Goal: Transaction & Acquisition: Obtain resource

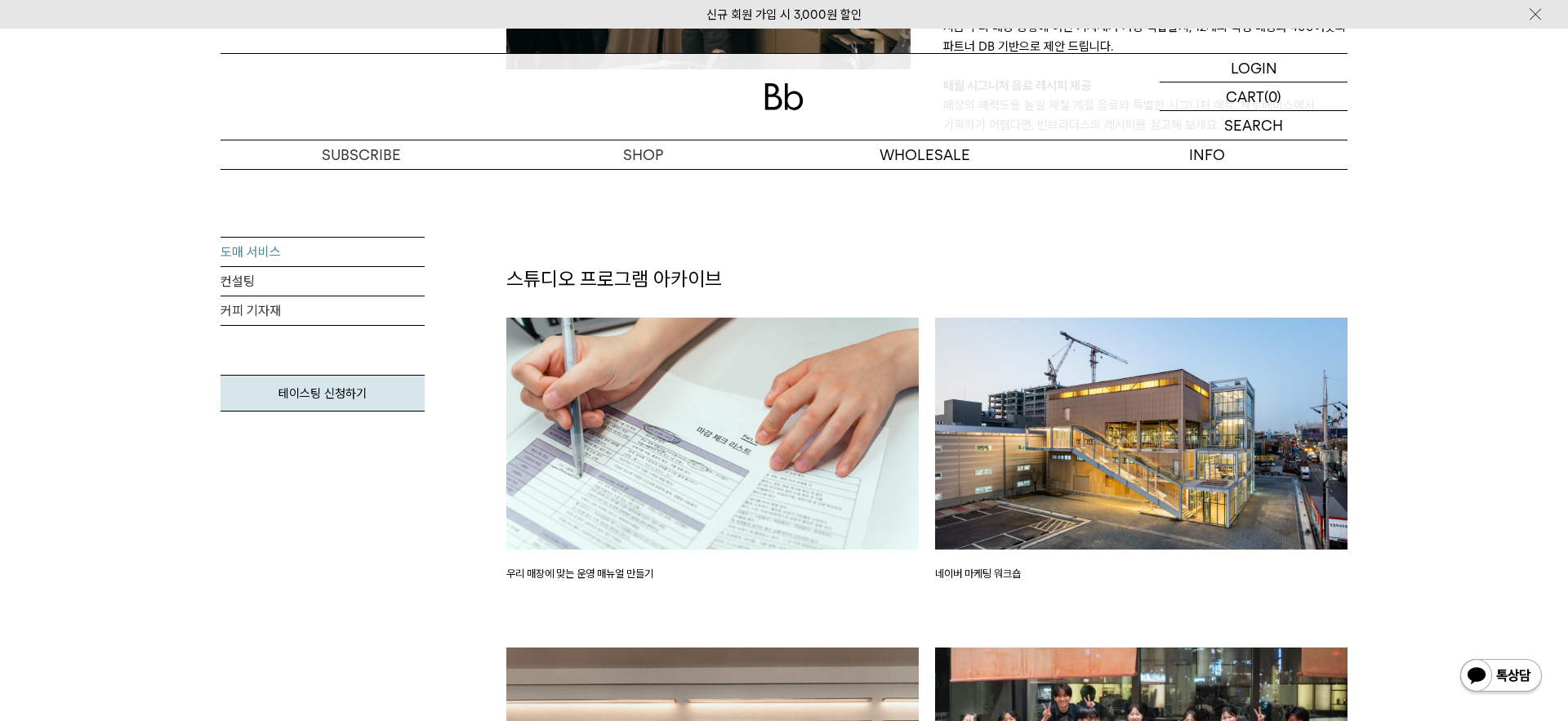
scroll to position [1921, 0]
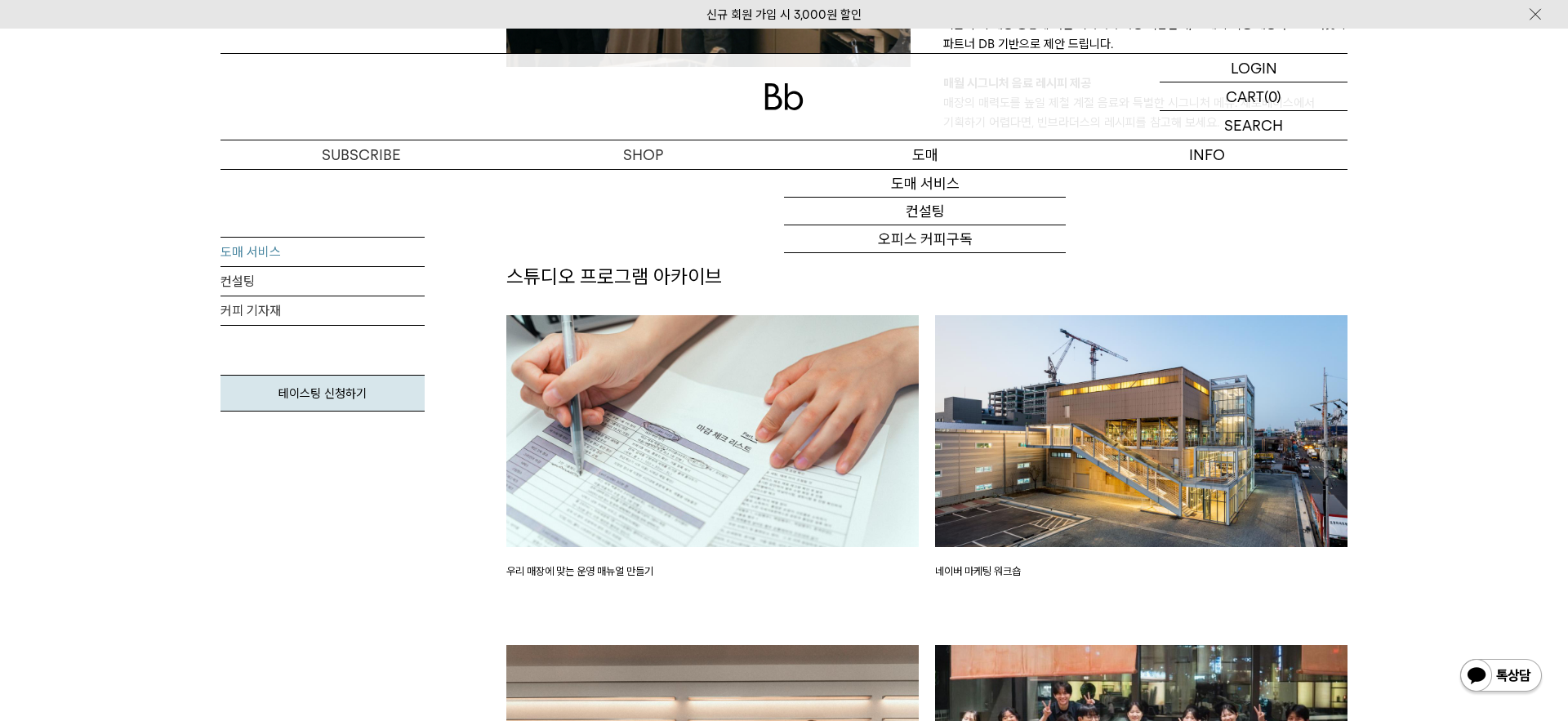
click at [935, 155] on p "도매" at bounding box center [925, 155] width 282 height 29
click at [931, 174] on link "도매 서비스" at bounding box center [925, 184] width 282 height 28
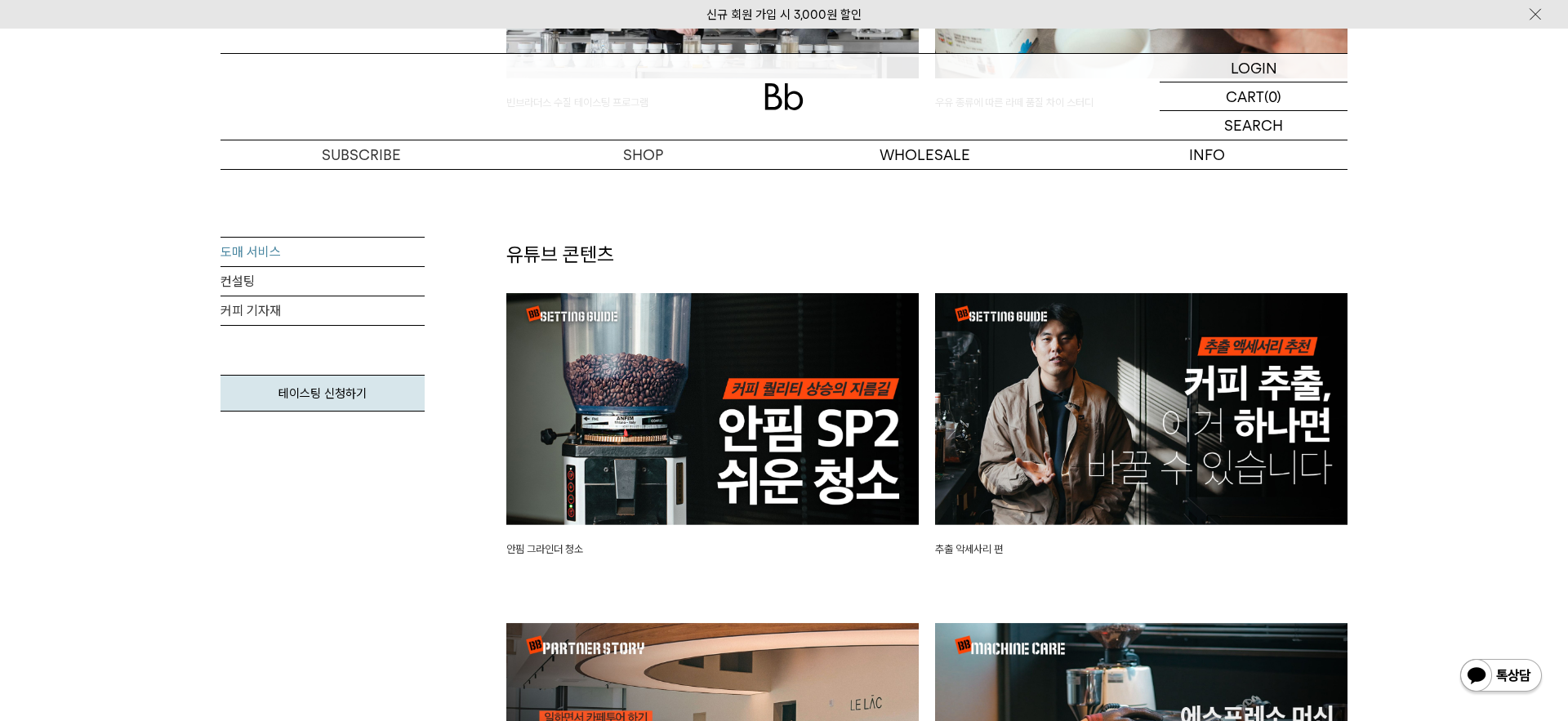
scroll to position [3375, 0]
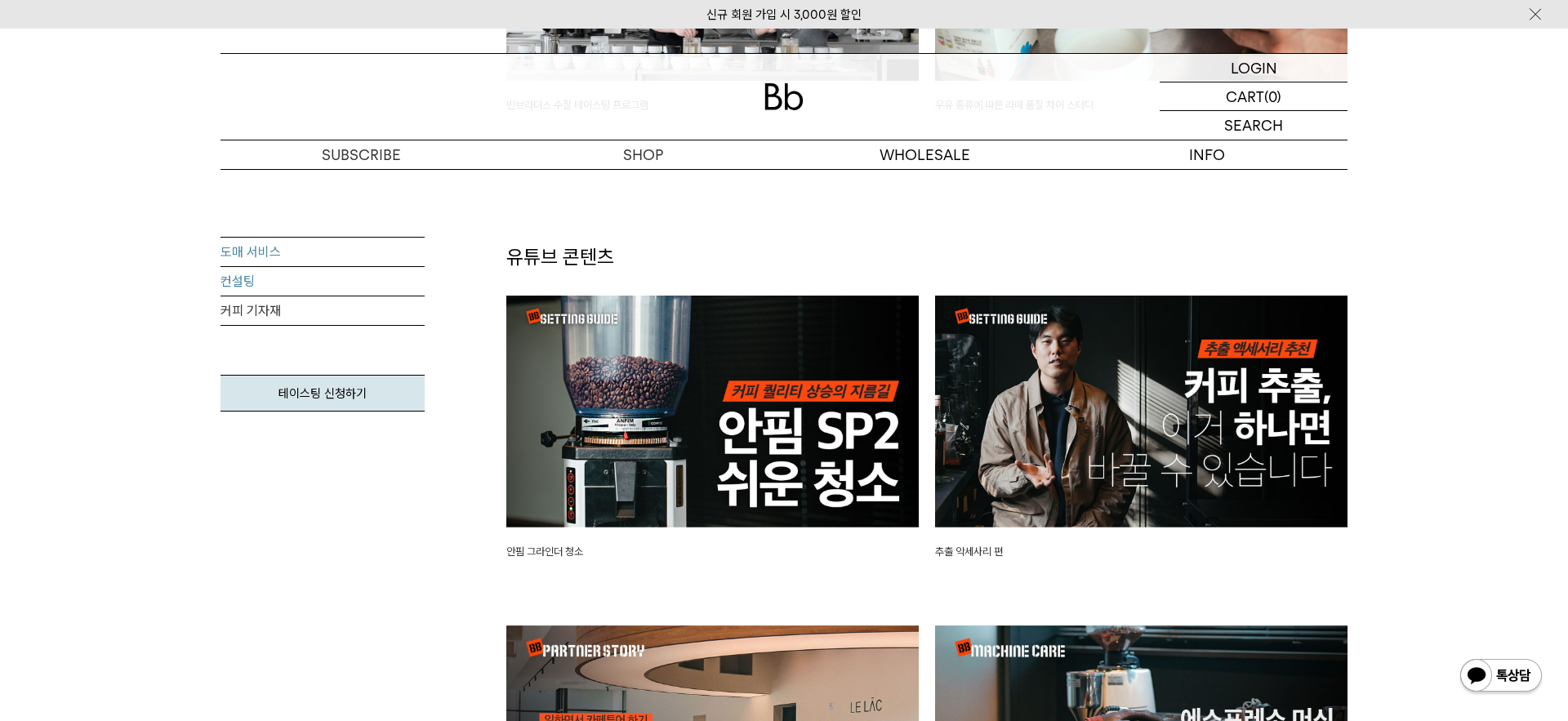
click at [273, 275] on link "컨설팅" at bounding box center [323, 281] width 204 height 30
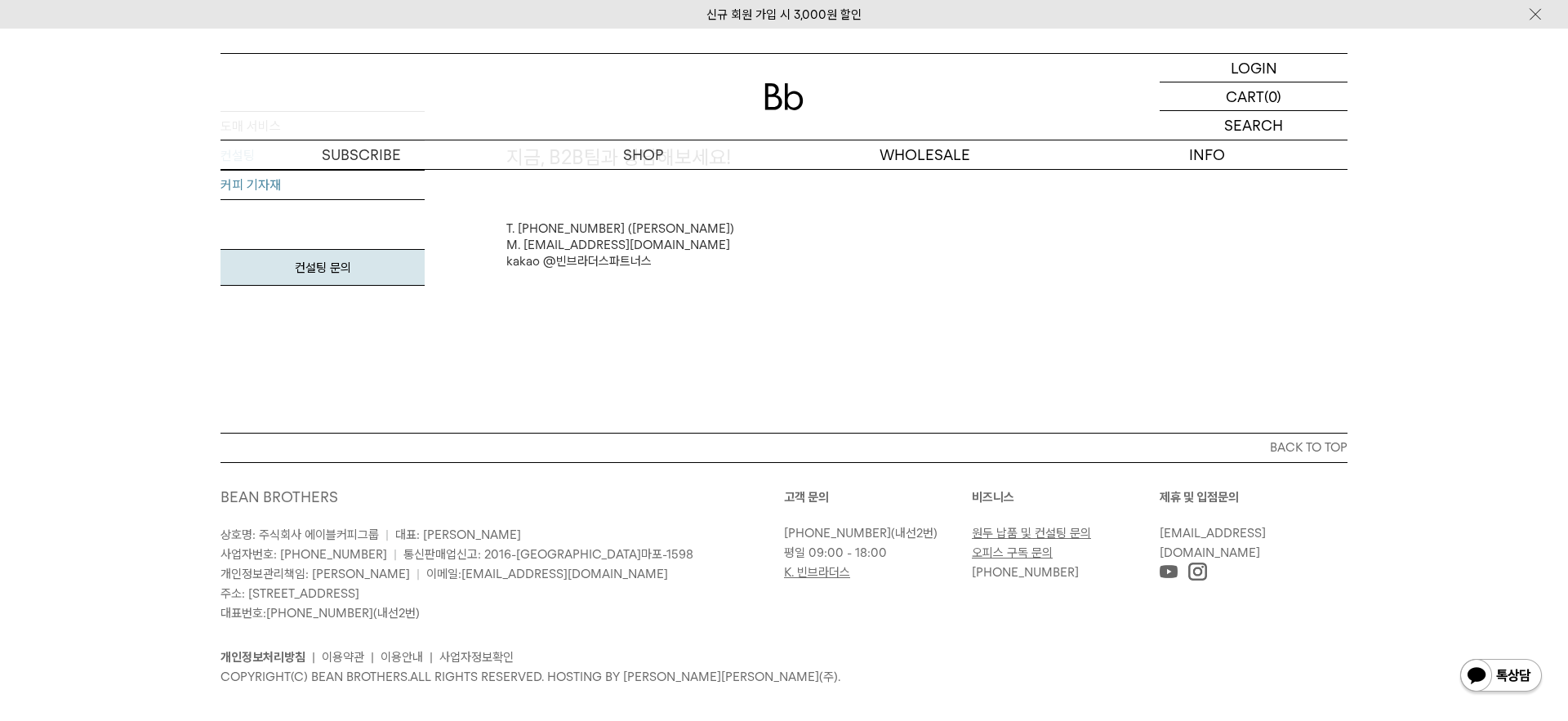
scroll to position [4465, 0]
click at [252, 182] on link "커피 기자재" at bounding box center [323, 181] width 204 height 30
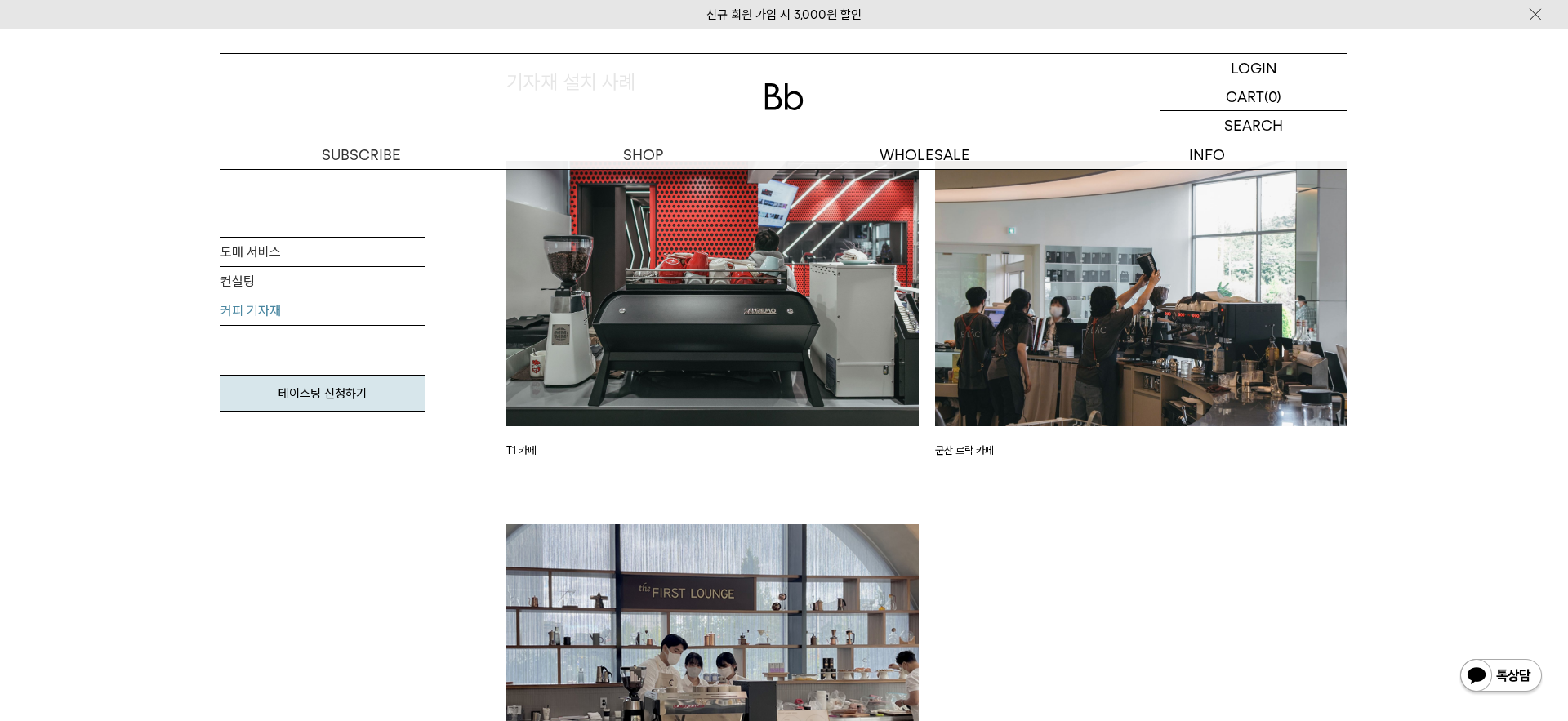
scroll to position [2432, 0]
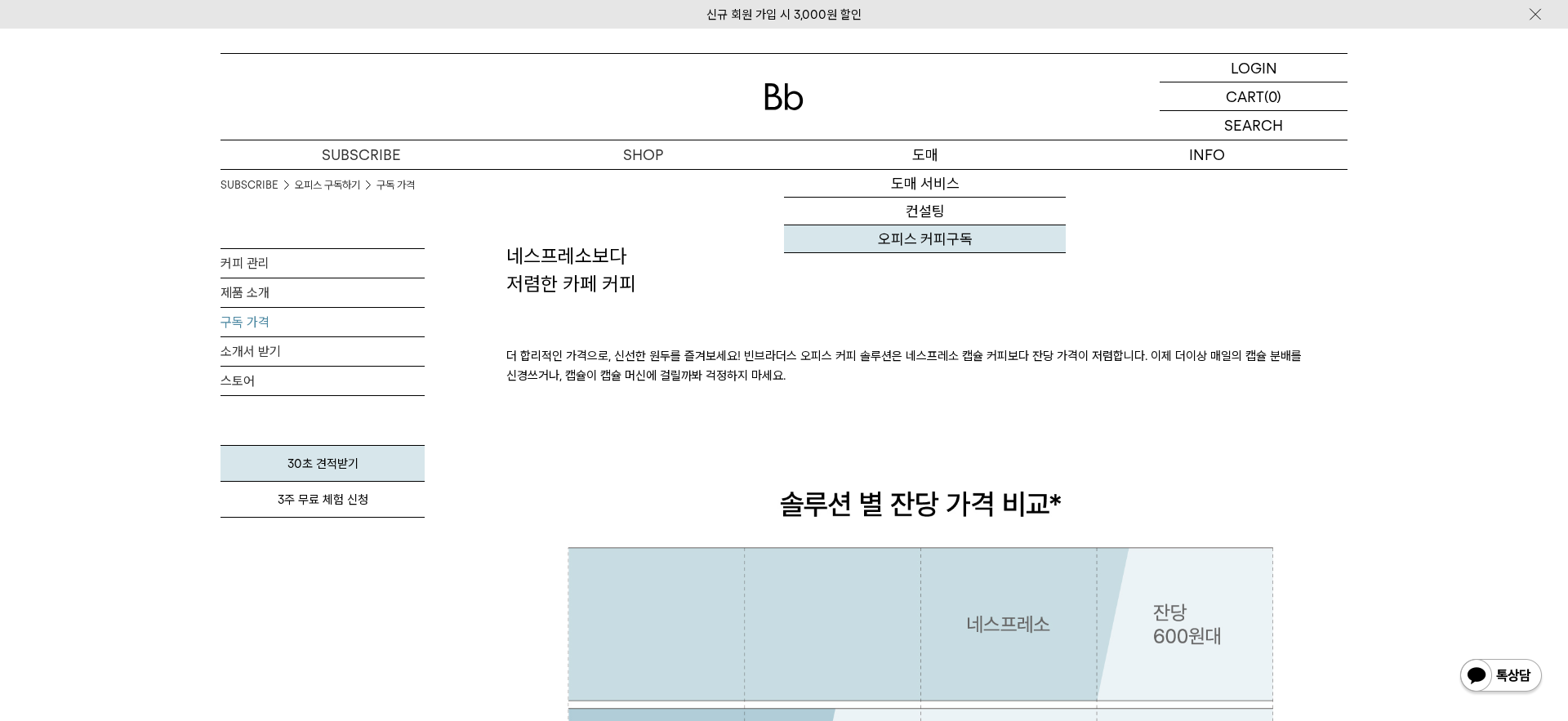
click at [940, 232] on link "오피스 커피구독" at bounding box center [925, 240] width 282 height 28
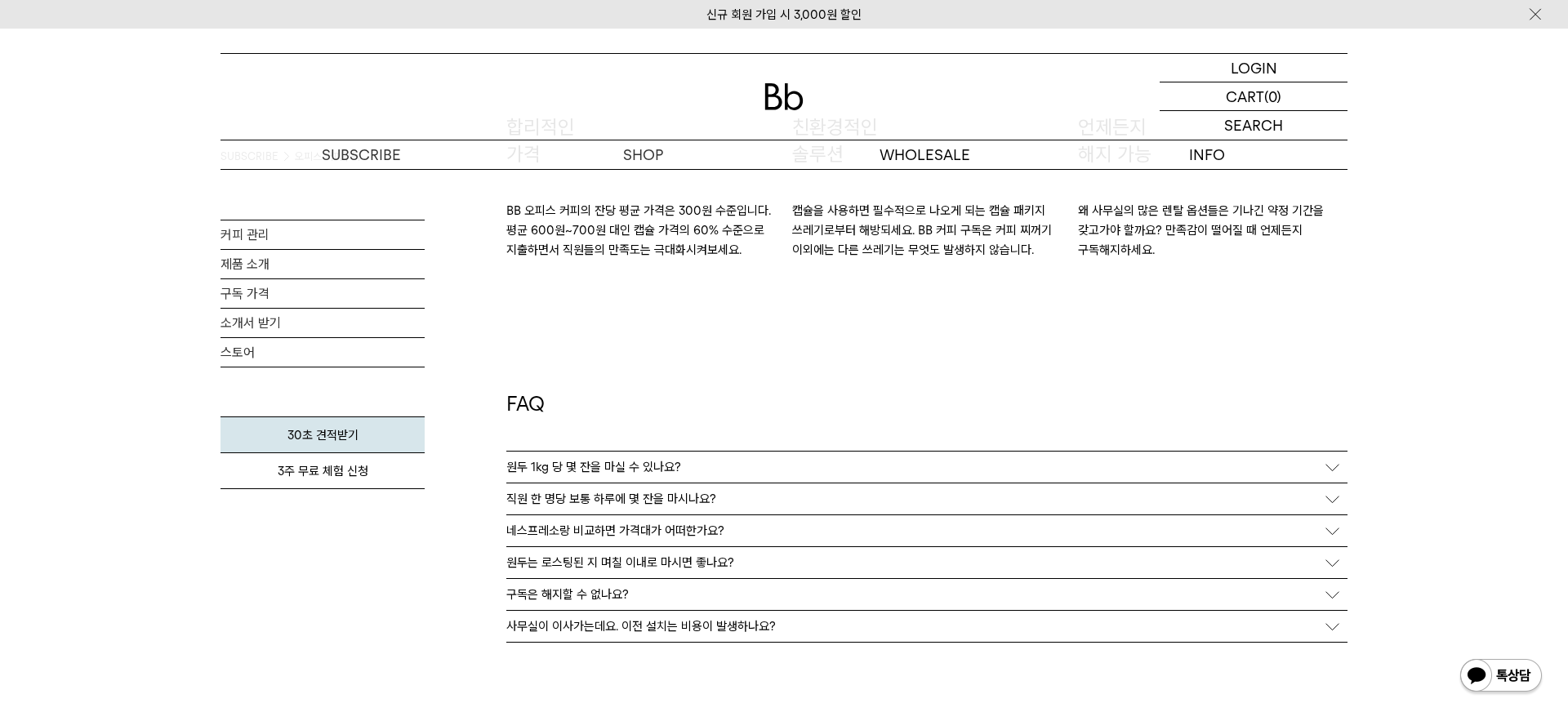
scroll to position [2784, 0]
click at [267, 325] on link "소개서 받기" at bounding box center [323, 323] width 204 height 29
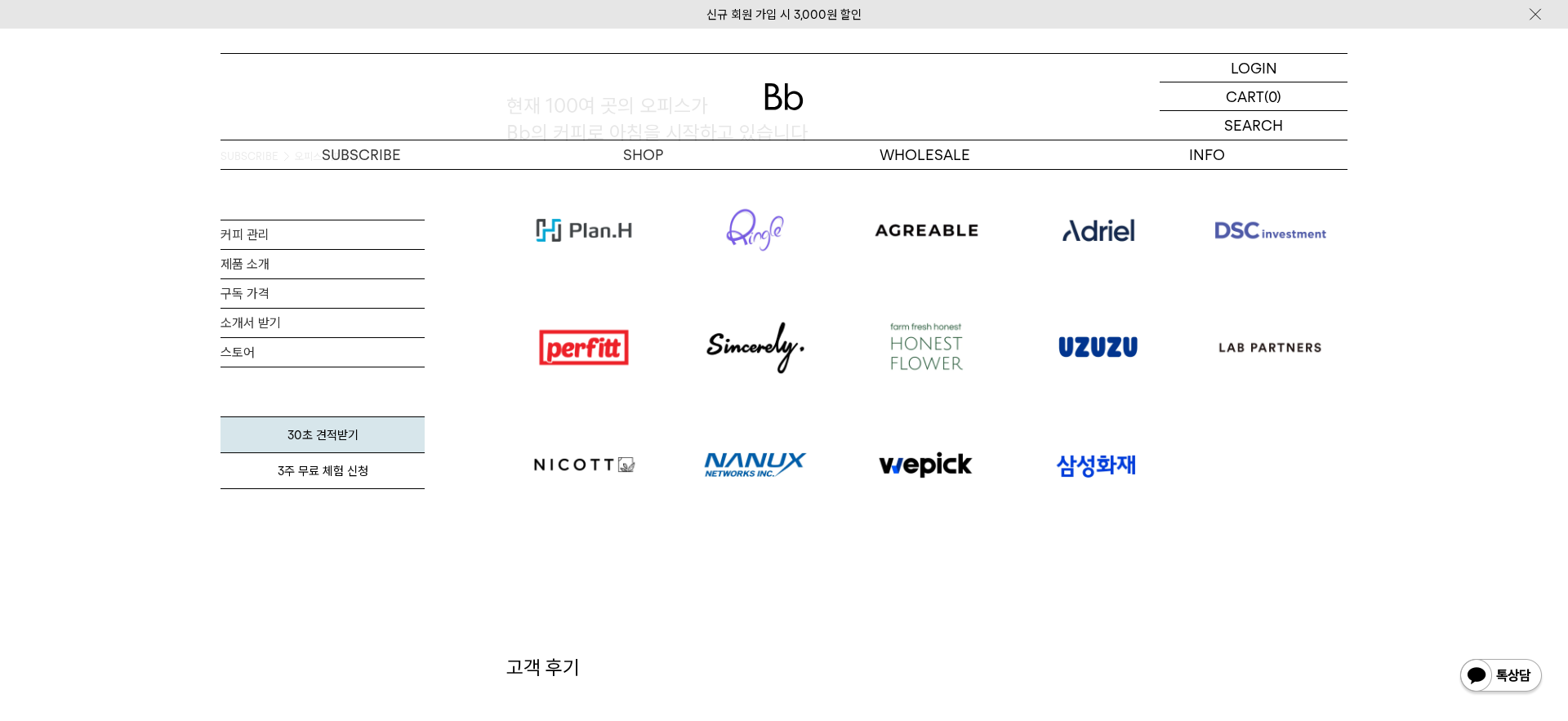
scroll to position [0, 0]
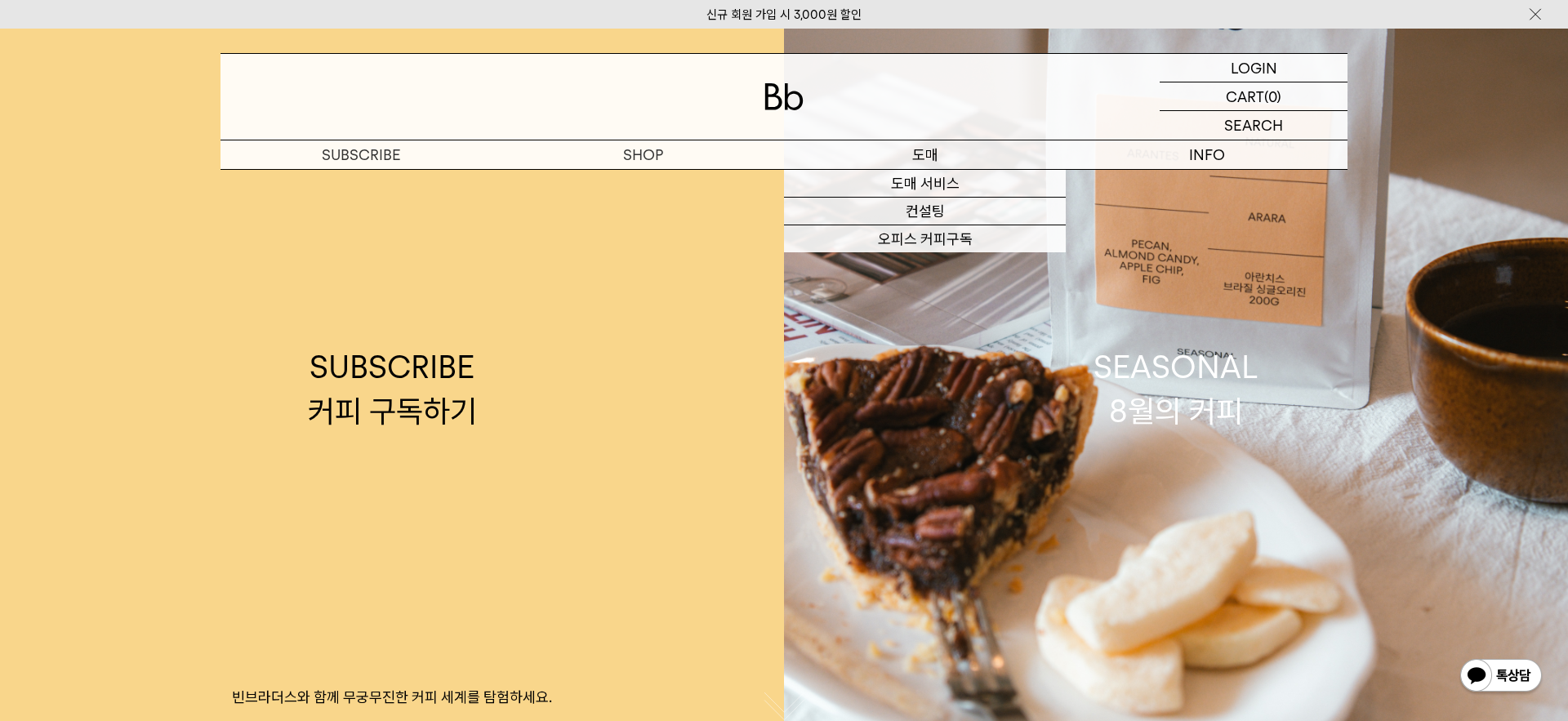
click at [923, 156] on p "도매" at bounding box center [925, 155] width 282 height 29
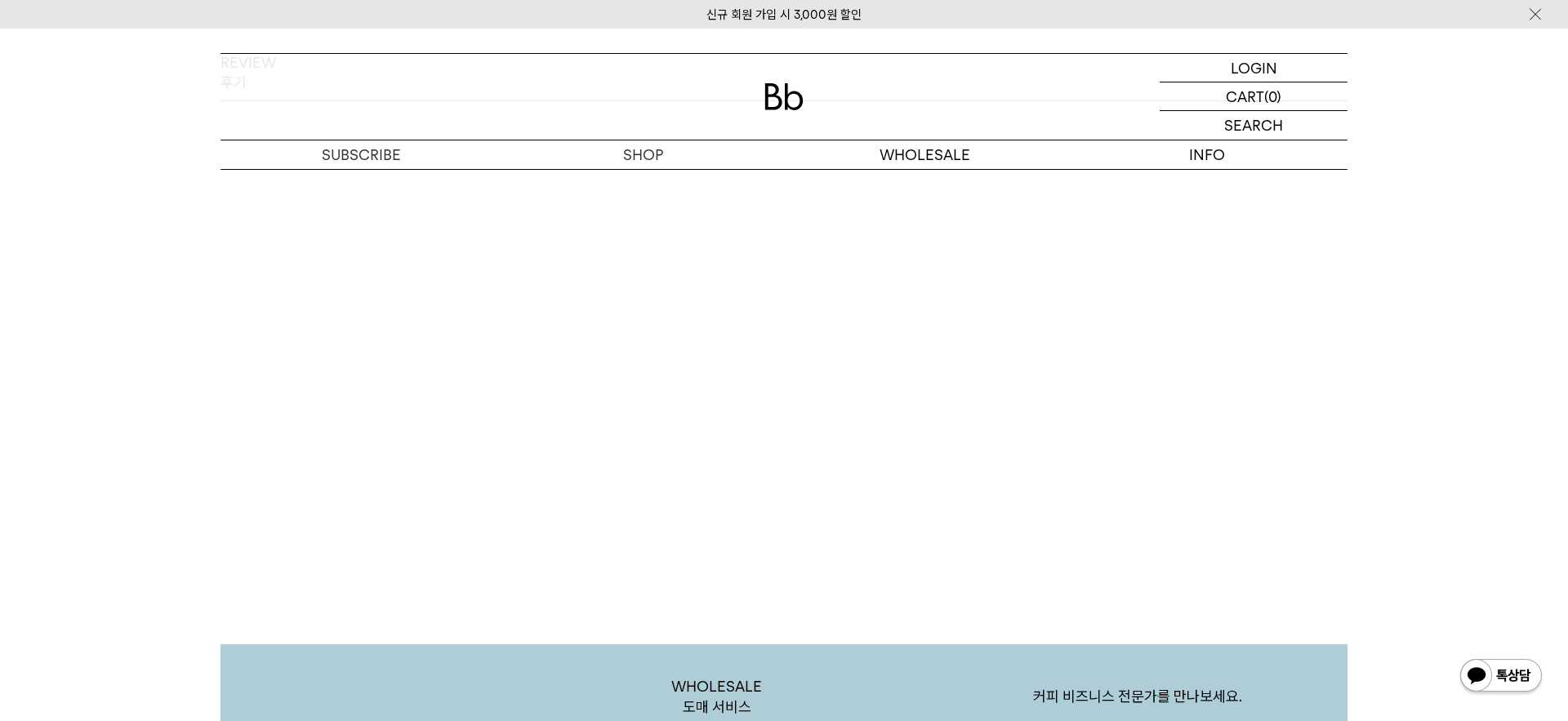
scroll to position [2681, 0]
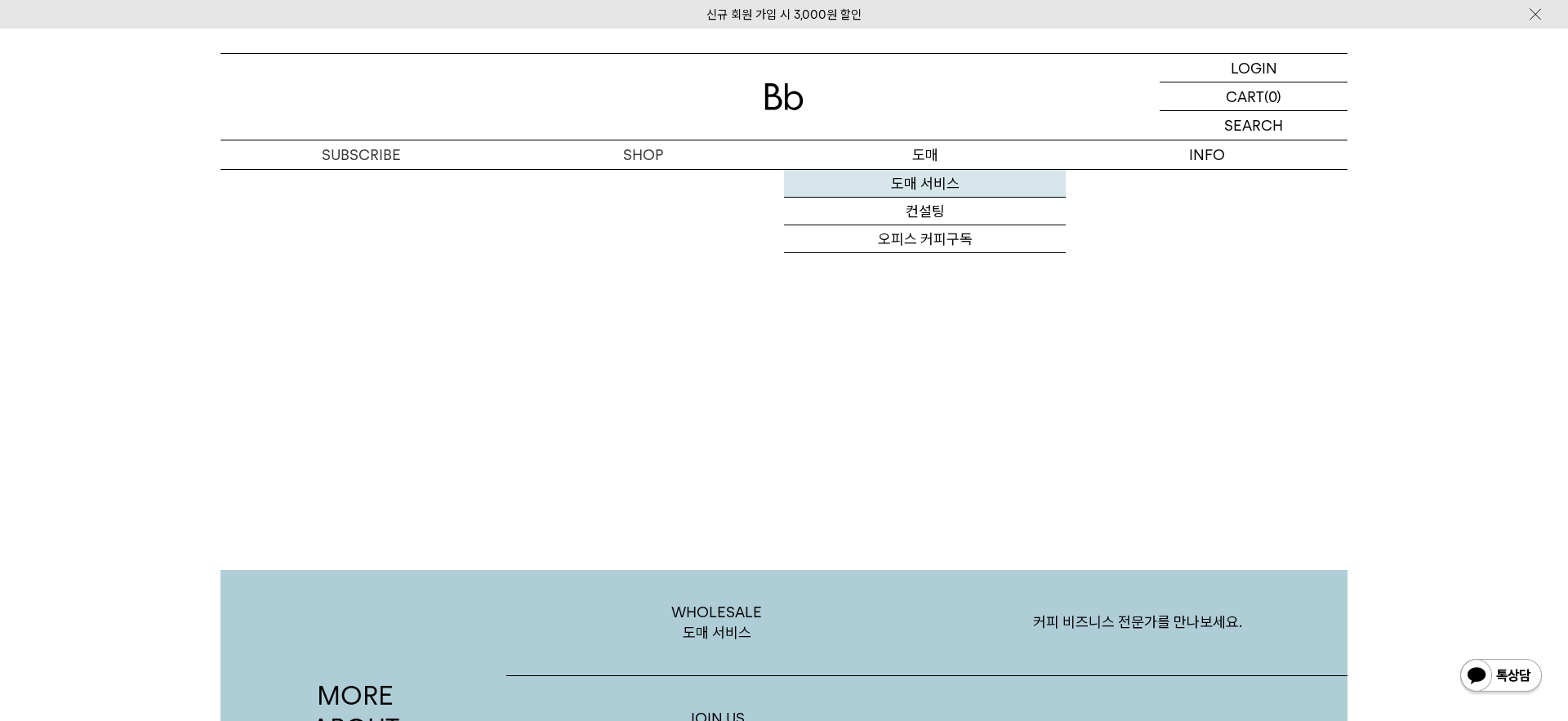
click at [945, 178] on link "도매 서비스" at bounding box center [925, 184] width 282 height 28
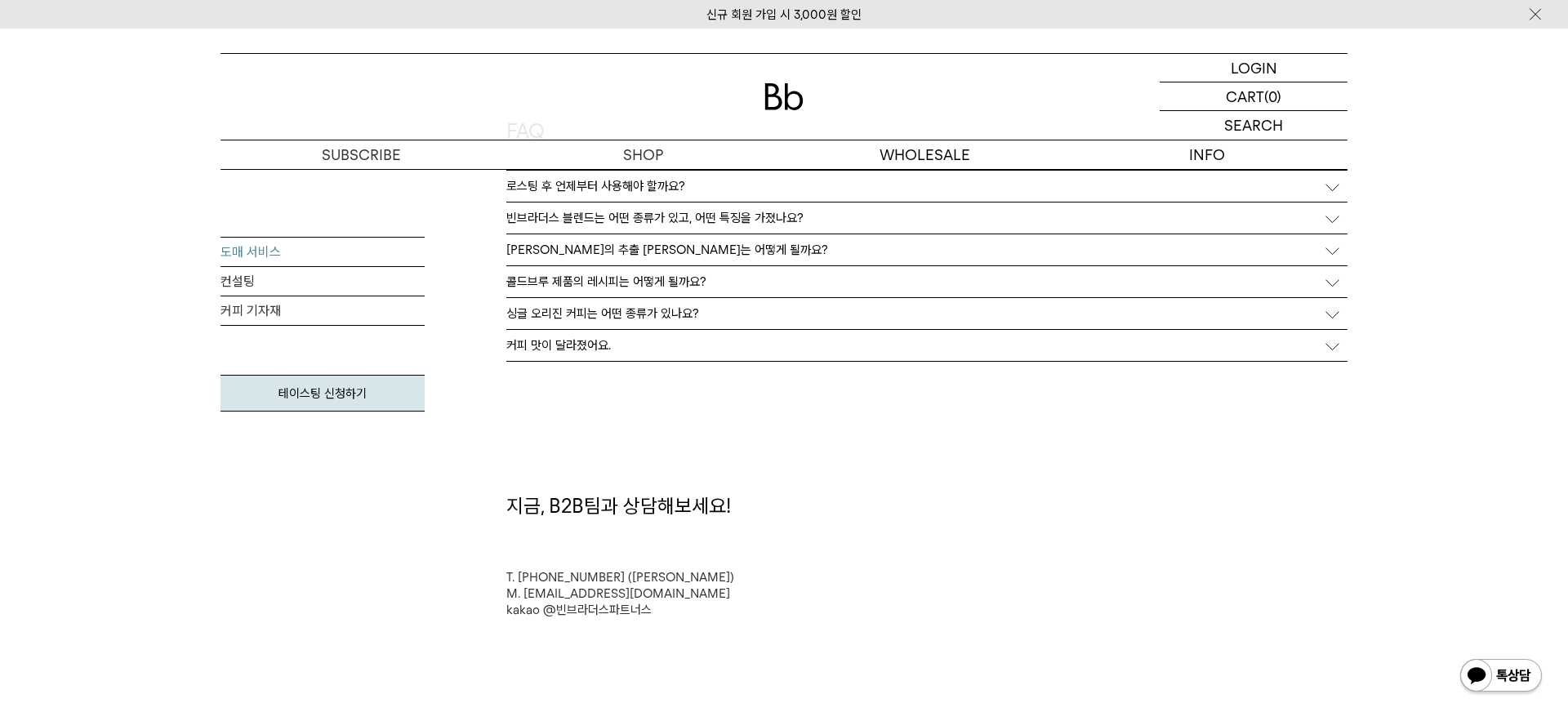
scroll to position [4282, 0]
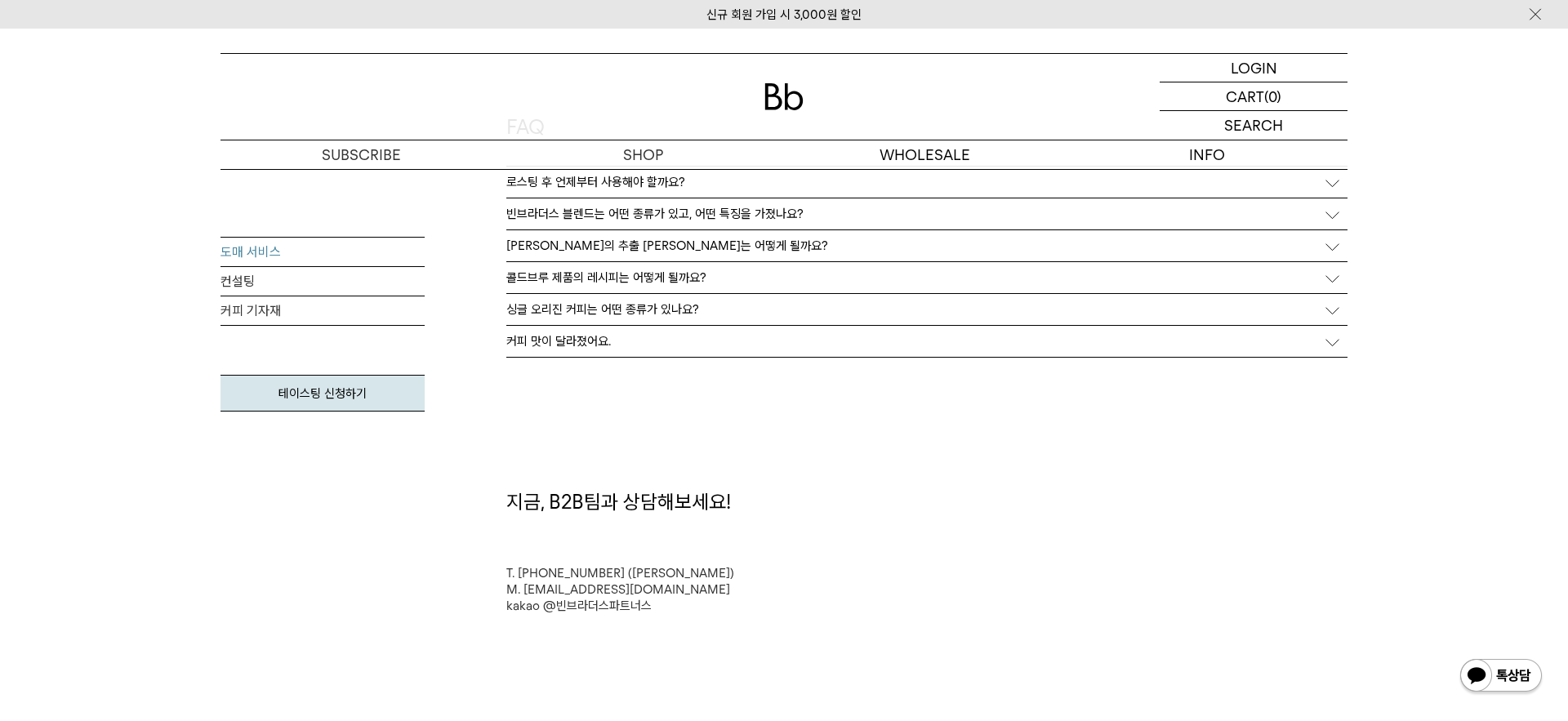
click at [600, 591] on link "M. b2b@ablecoffeegroup.com" at bounding box center [618, 589] width 224 height 15
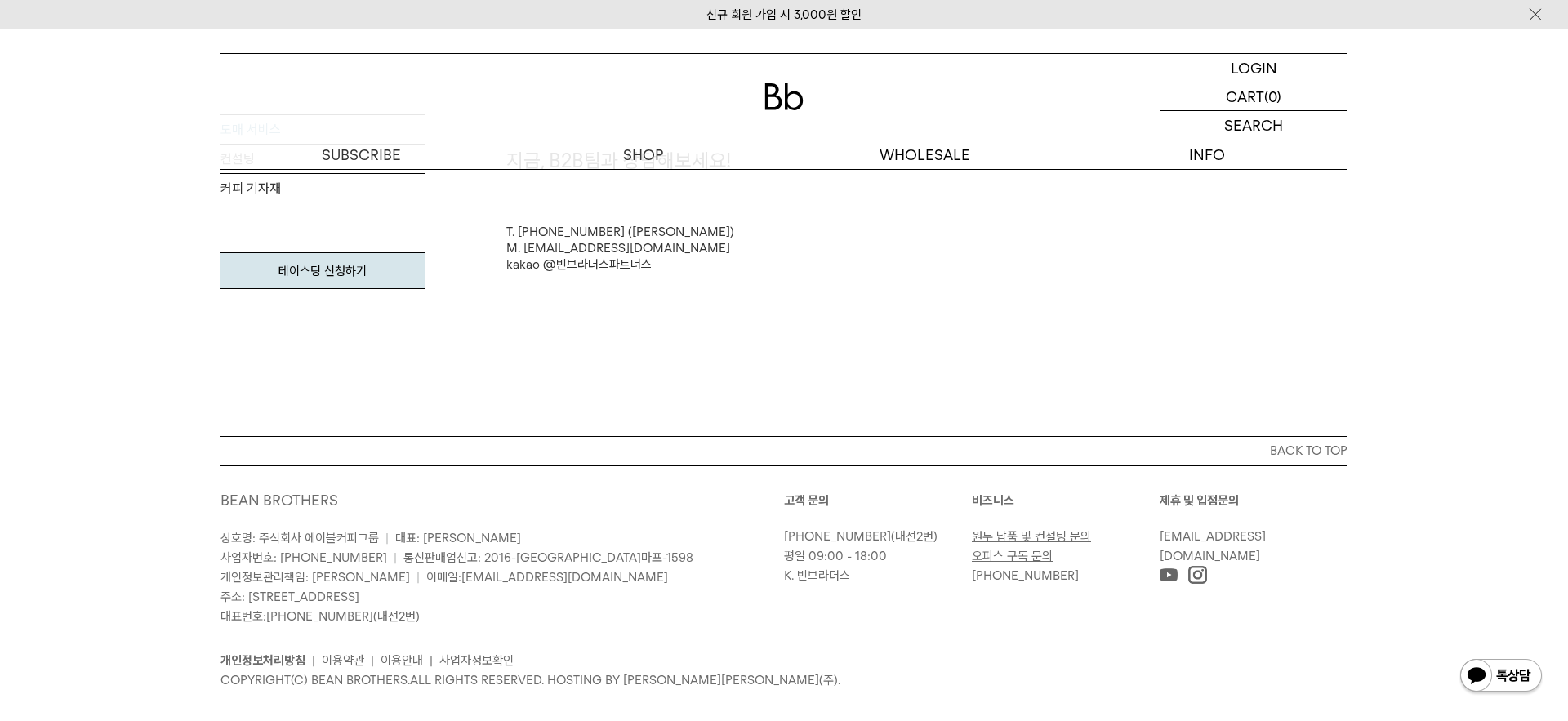
scroll to position [4649, 0]
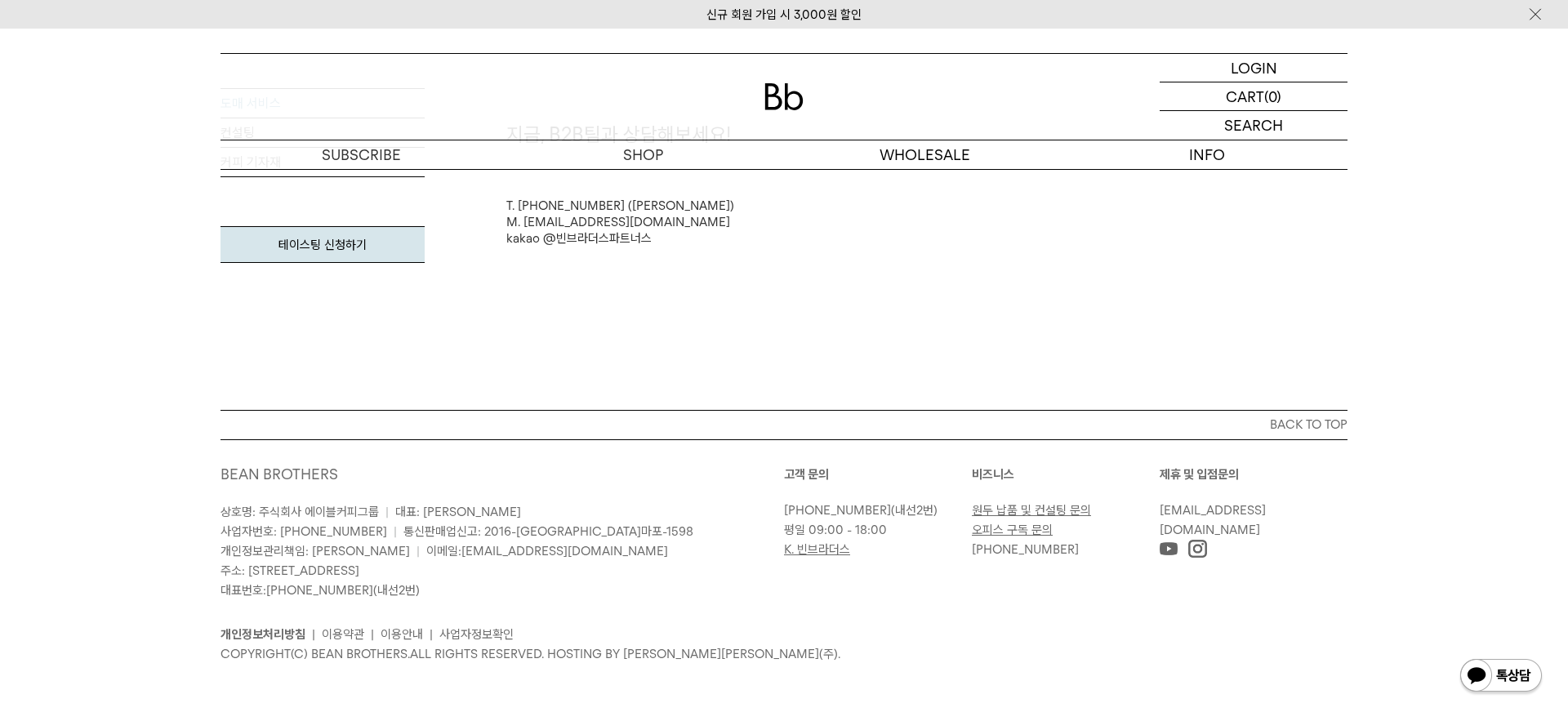
click at [1033, 509] on link "원두 납품 및 컨설팅 문의" at bounding box center [1031, 510] width 119 height 15
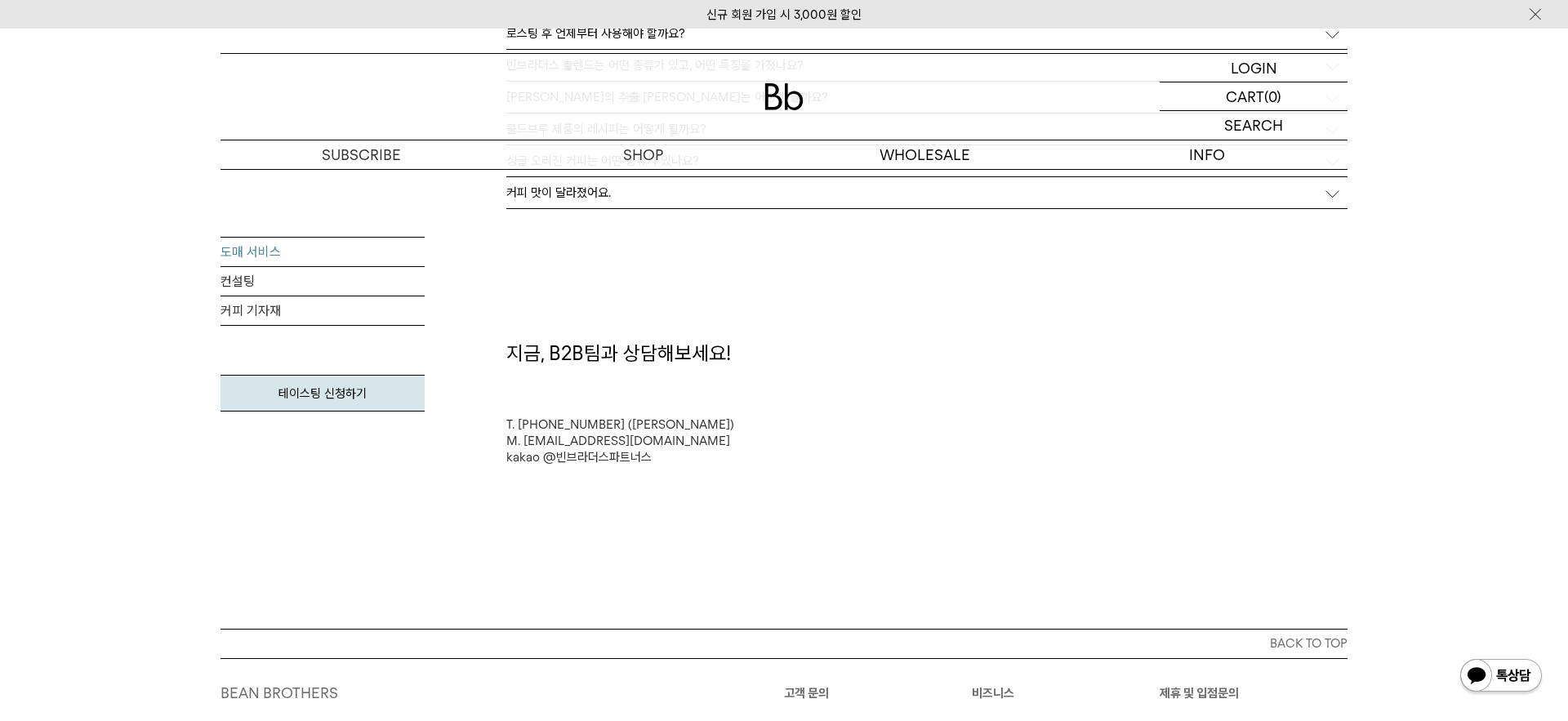
scroll to position [4429, 0]
click at [520, 458] on link "kakao @빈브라더스파트너스" at bounding box center [579, 458] width 145 height 15
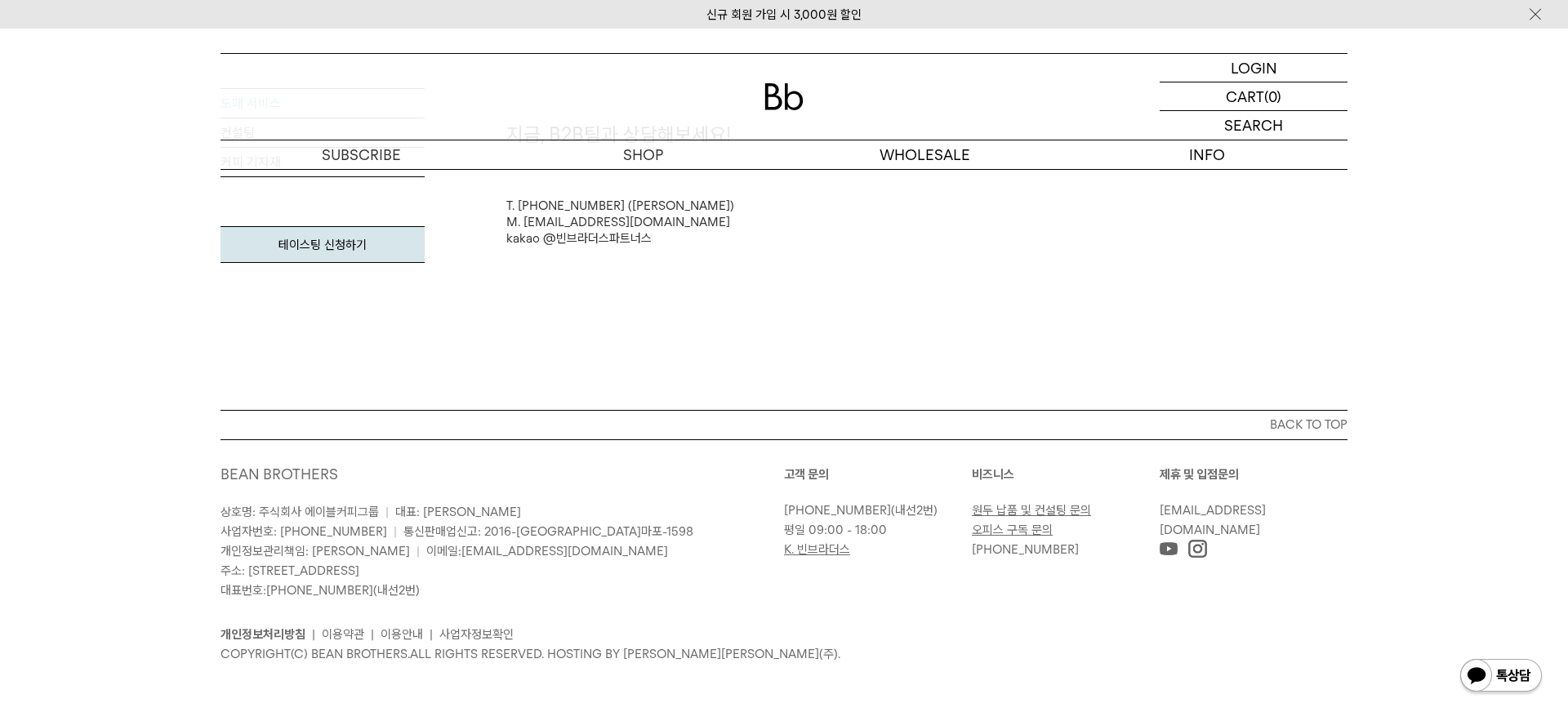
scroll to position [4636, 0]
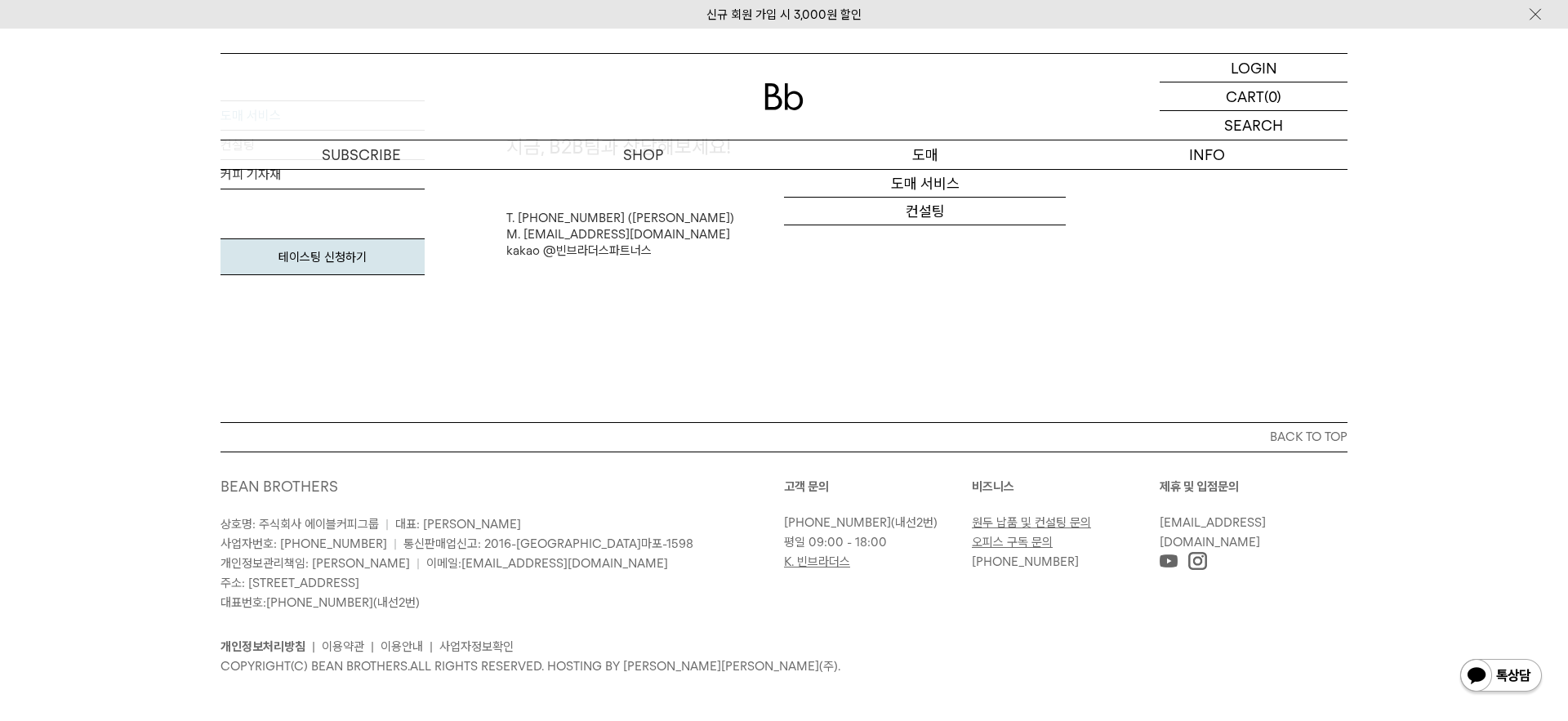
click at [933, 156] on p "도매" at bounding box center [925, 155] width 282 height 29
click at [944, 185] on link "도매 서비스" at bounding box center [925, 184] width 282 height 28
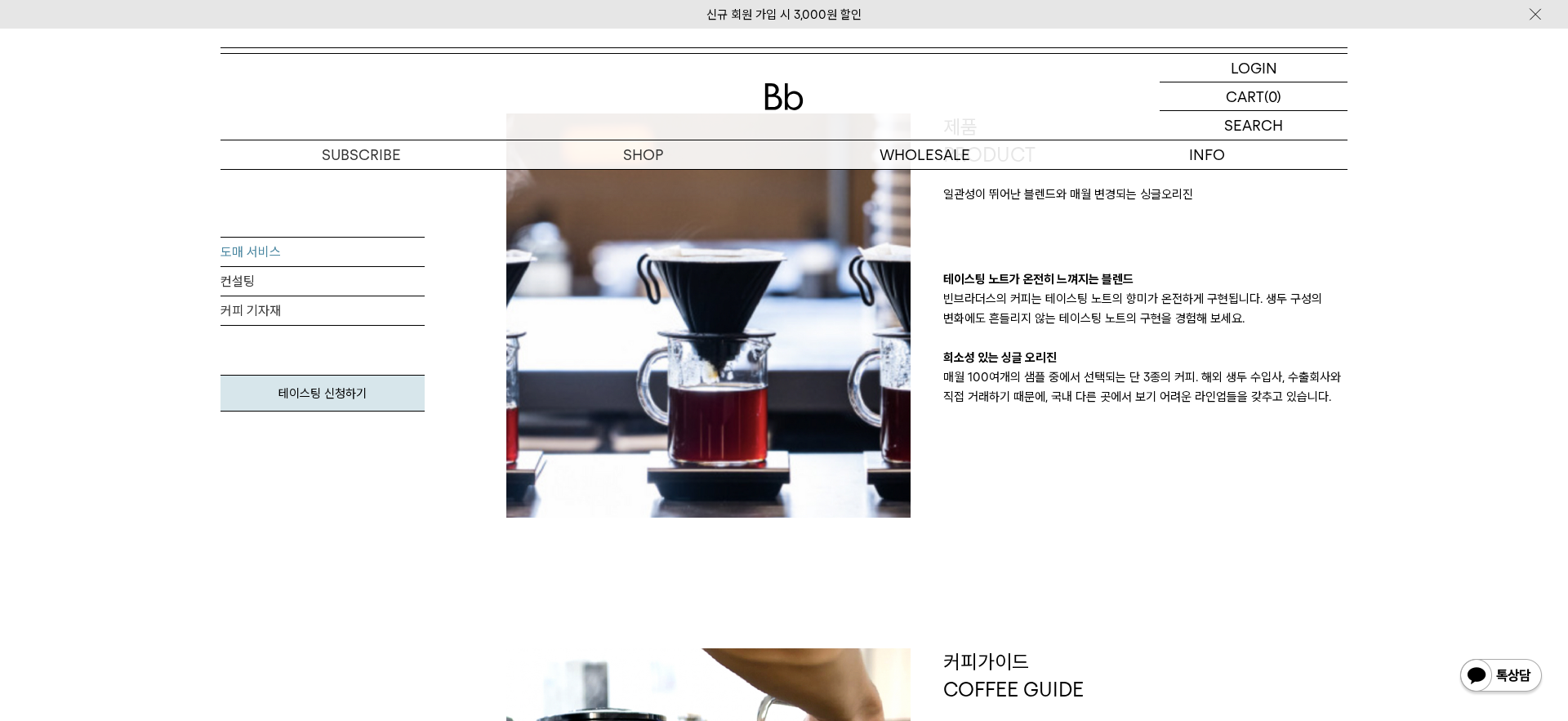
scroll to position [308, 0]
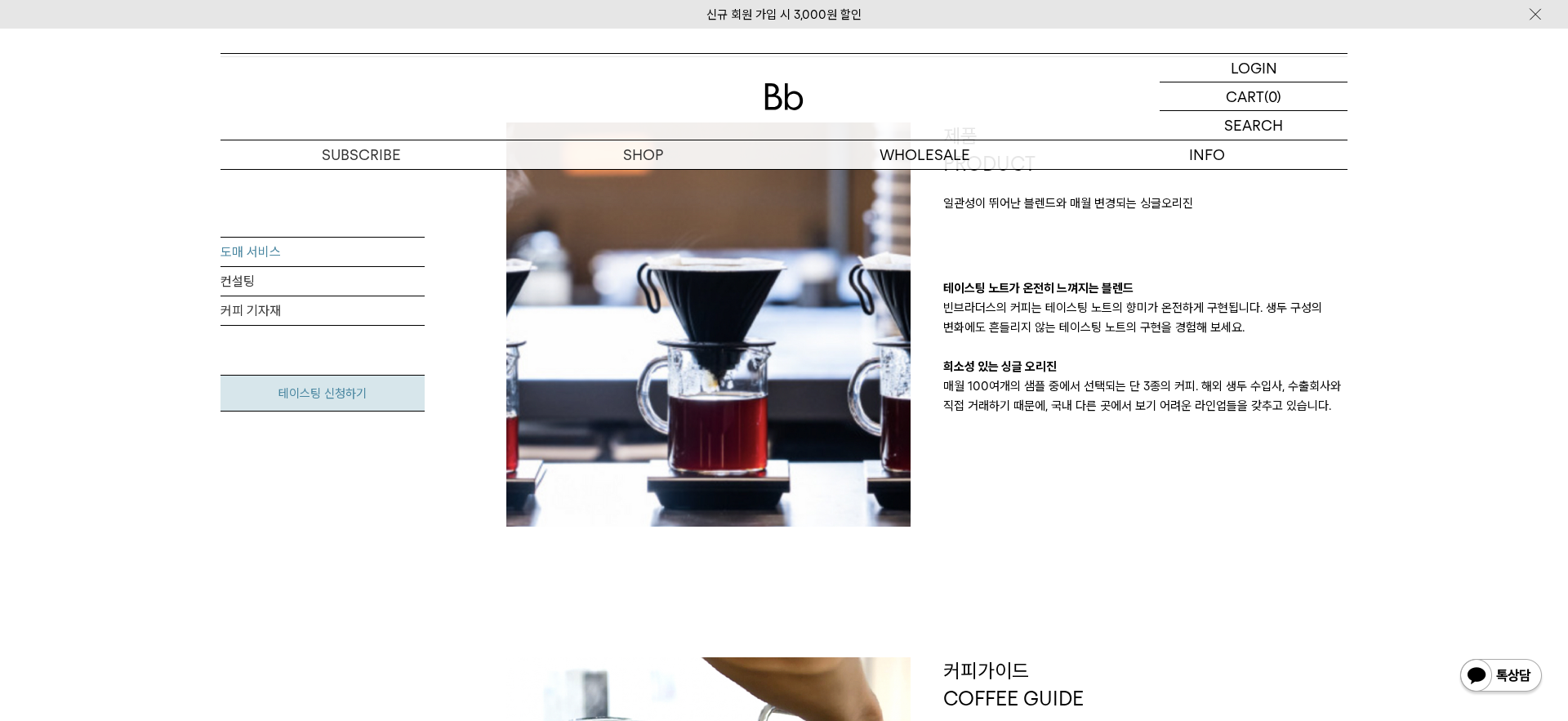
click at [360, 394] on link "테이스팅 신청하기" at bounding box center [323, 393] width 204 height 37
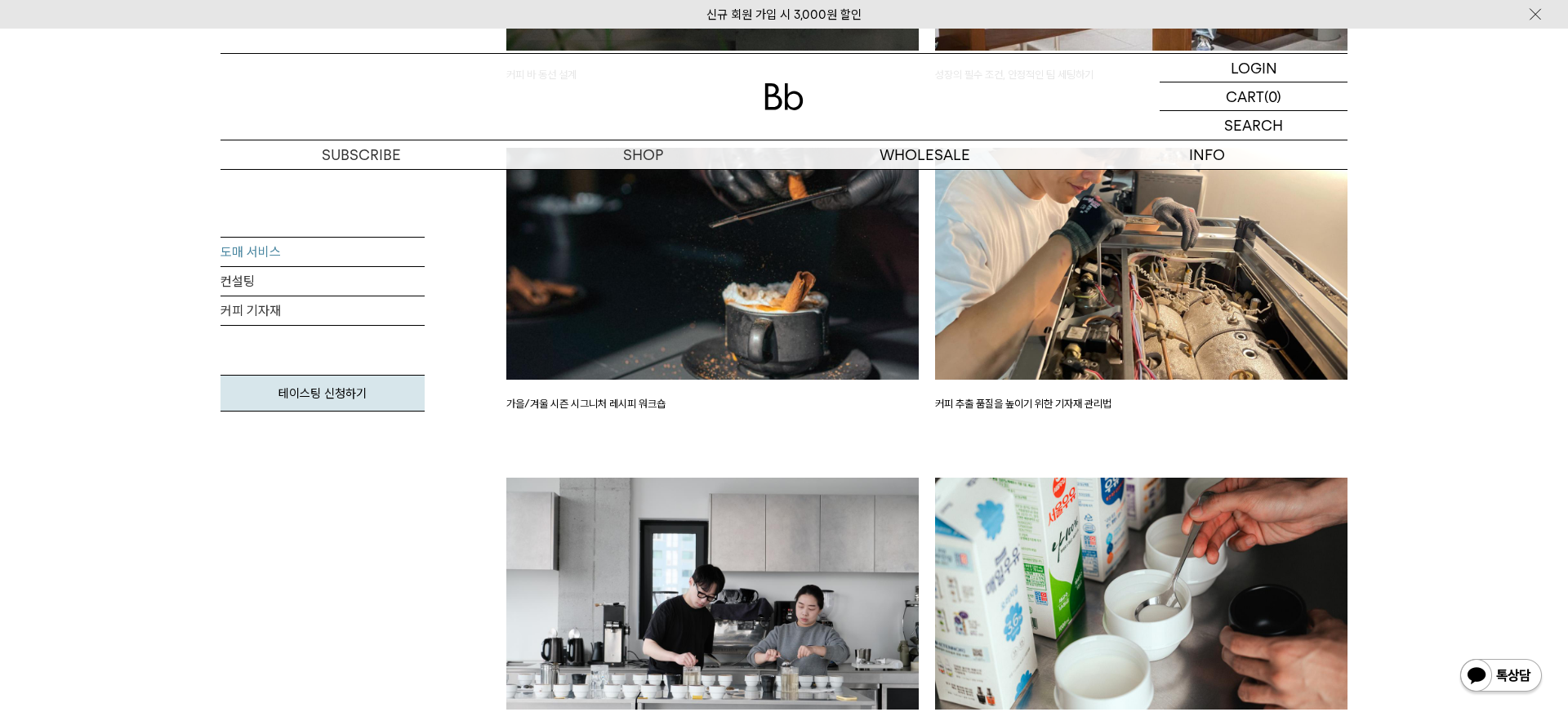
scroll to position [2751, 0]
